Goal: Task Accomplishment & Management: Manage account settings

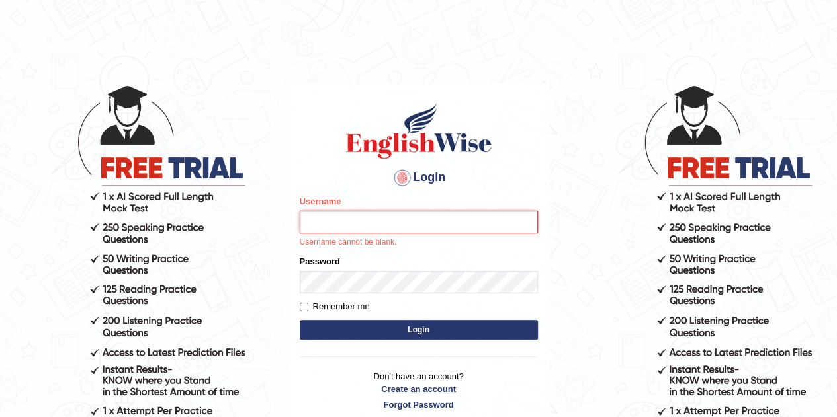
type input "kumar_parramatta"
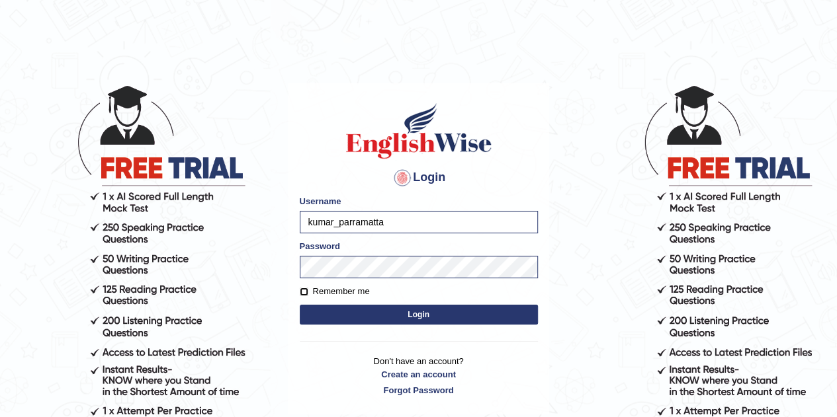
click at [306, 292] on input "Remember me" at bounding box center [304, 292] width 9 height 9
checkbox input "true"
click at [427, 323] on button "Login" at bounding box center [419, 315] width 238 height 20
click at [426, 316] on button "Login" at bounding box center [419, 315] width 238 height 20
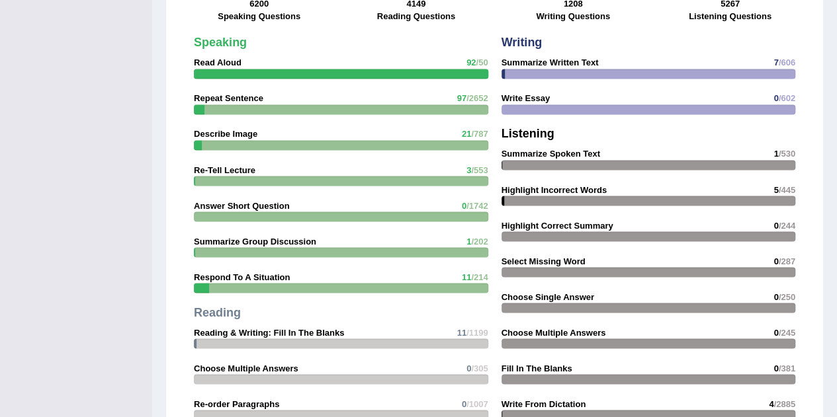
scroll to position [730, 0]
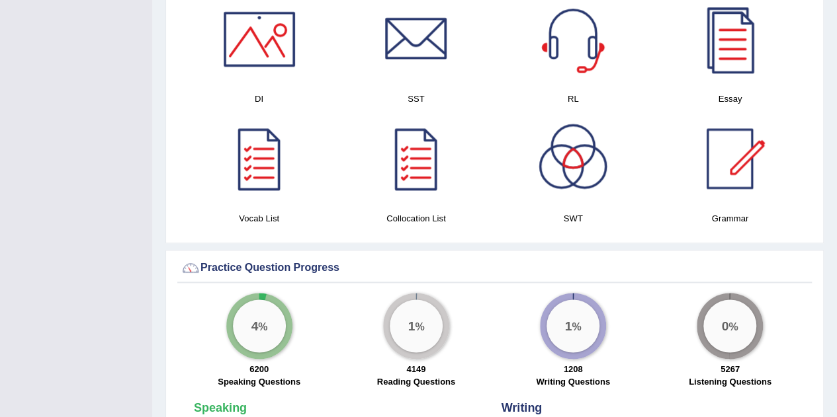
click at [79, 297] on div "Toggle navigation Home Practice Questions Speaking Practice Read Aloud Repeat S…" at bounding box center [418, 231] width 837 height 1923
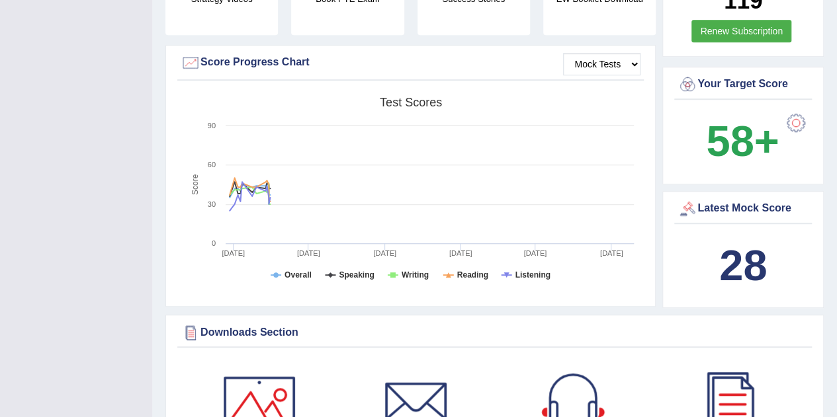
scroll to position [0, 0]
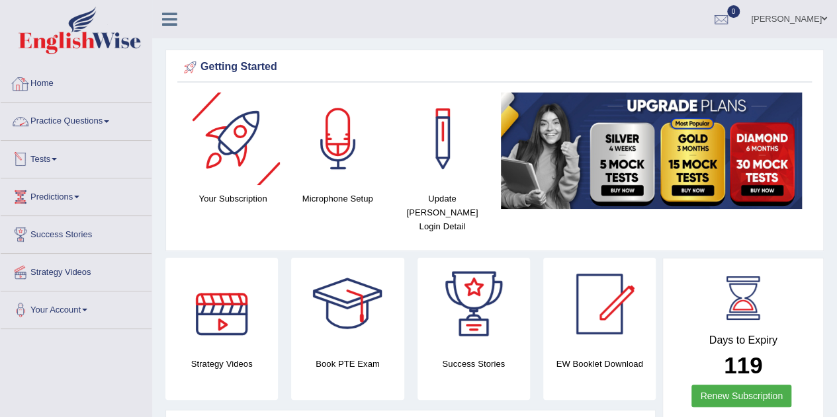
click at [50, 80] on link "Home" at bounding box center [76, 81] width 151 height 33
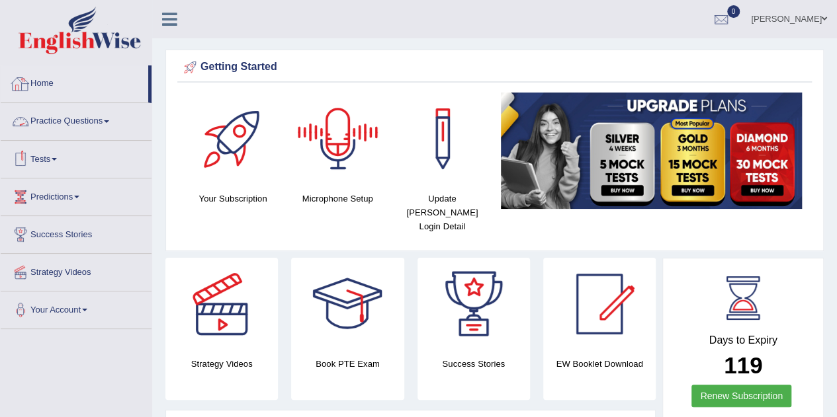
click at [36, 78] on link "Home" at bounding box center [75, 81] width 148 height 33
